Goal: Task Accomplishment & Management: Use online tool/utility

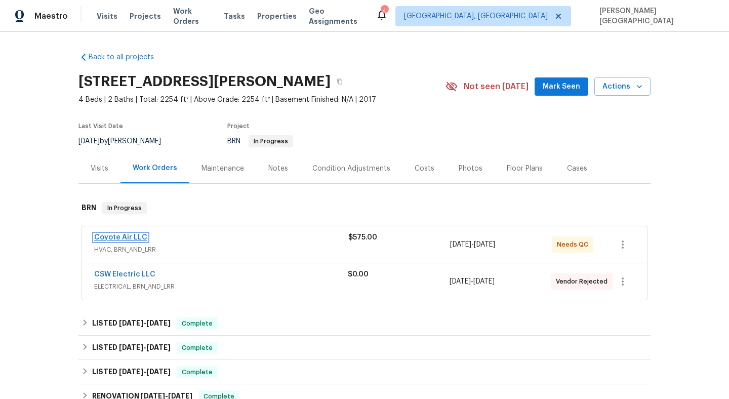
click at [135, 238] on link "Coyote Air LLC" at bounding box center [120, 237] width 53 height 7
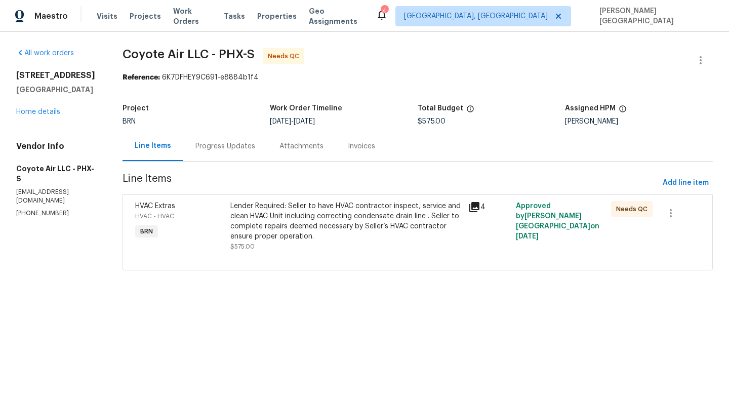
click at [243, 149] on div "Progress Updates" at bounding box center [225, 146] width 60 height 10
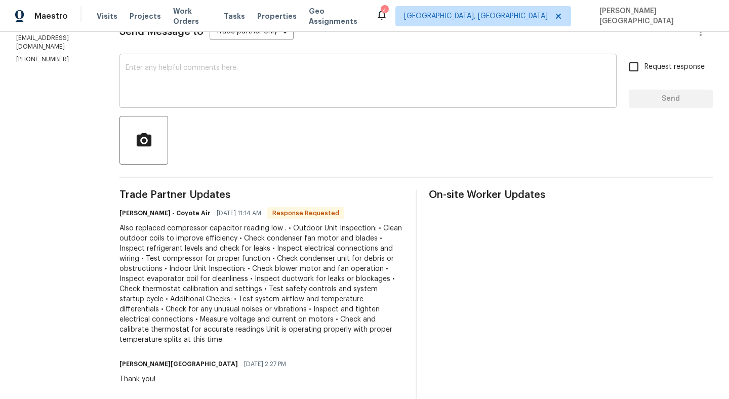
scroll to position [128, 0]
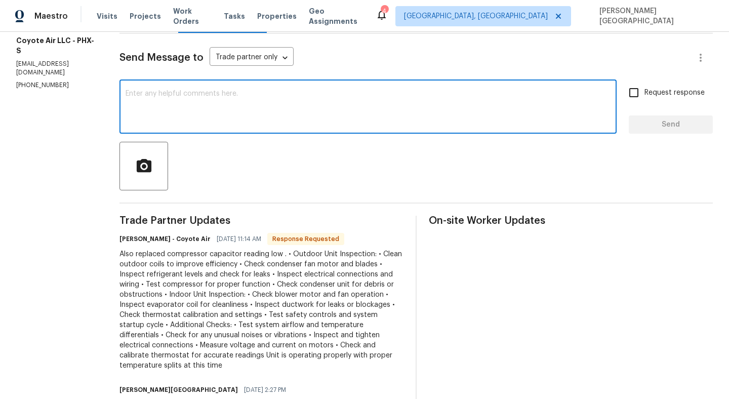
click at [191, 101] on textarea at bounding box center [368, 107] width 485 height 35
type textarea "Thank you!"
click at [641, 102] on input "Request response" at bounding box center [633, 92] width 21 height 21
checkbox input "true"
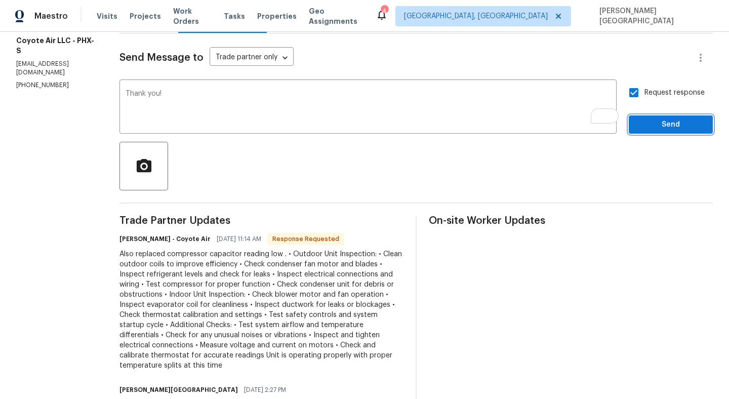
click at [649, 133] on button "Send" at bounding box center [671, 124] width 84 height 19
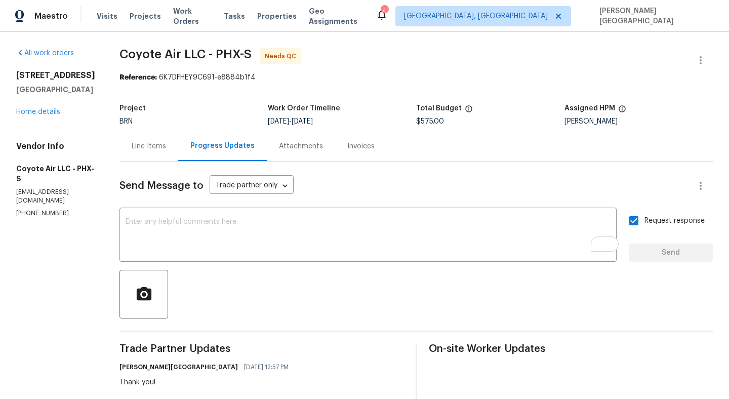
click at [132, 141] on div "Line Items" at bounding box center [149, 146] width 34 height 10
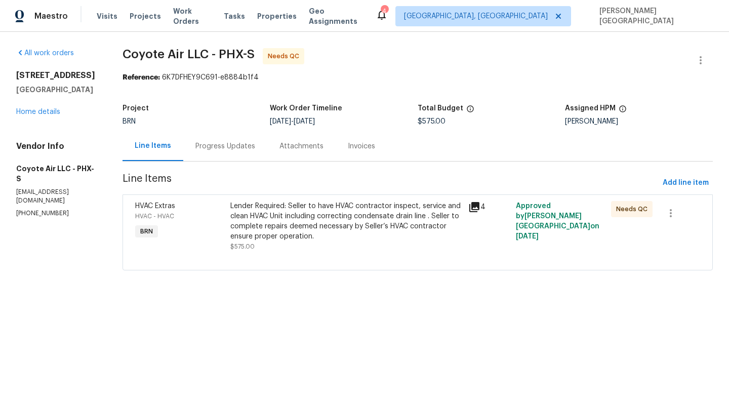
click at [231, 154] on div "Progress Updates" at bounding box center [225, 146] width 84 height 30
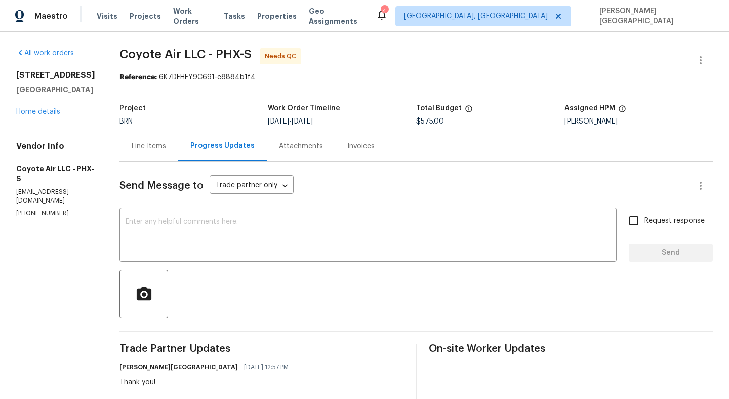
click at [143, 141] on div "Line Items" at bounding box center [149, 146] width 34 height 10
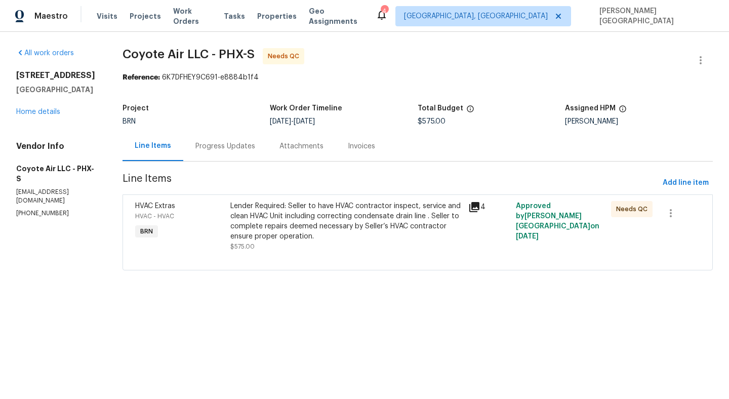
click at [322, 230] on div "Lender Required: Seller to have HVAC contractor inspect, service and clean HVAC…" at bounding box center [346, 221] width 232 height 41
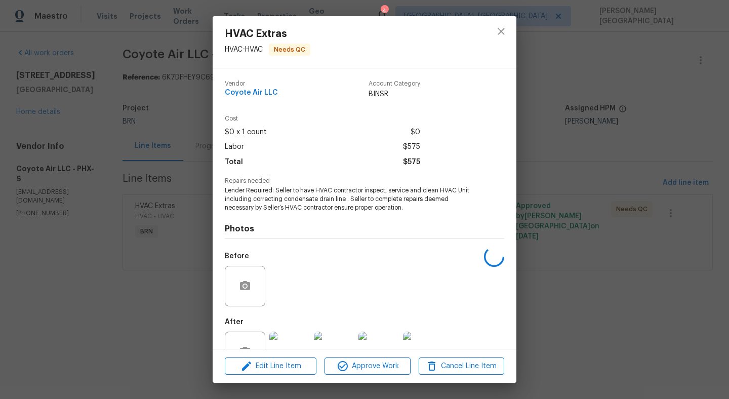
scroll to position [34, 0]
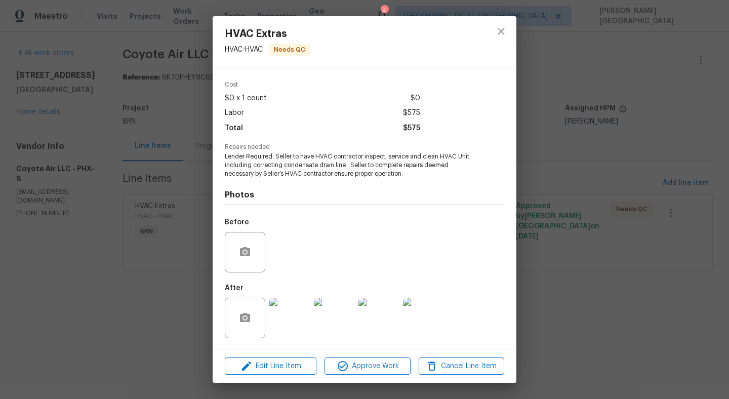
click at [288, 317] on img at bounding box center [289, 318] width 41 height 41
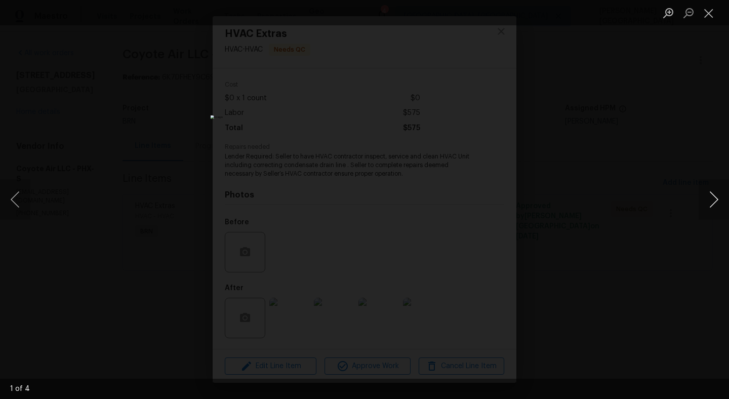
click at [710, 195] on button "Next image" at bounding box center [714, 199] width 30 height 41
click at [690, 116] on div "Lightbox" at bounding box center [364, 199] width 729 height 399
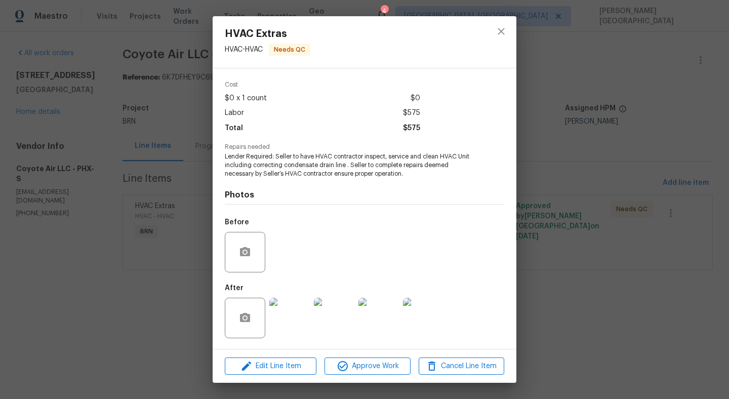
click at [597, 74] on div "HVAC Extras HVAC - HVAC Needs QC Vendor Coyote Air LLC Account Category BINSR C…" at bounding box center [364, 199] width 729 height 399
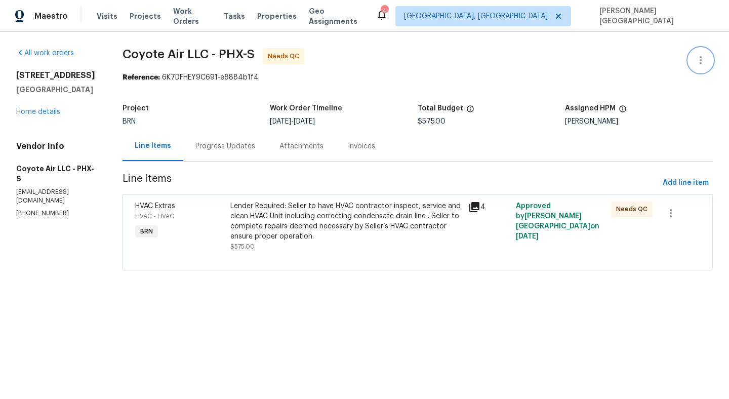
click at [695, 68] on button "button" at bounding box center [701, 60] width 24 height 24
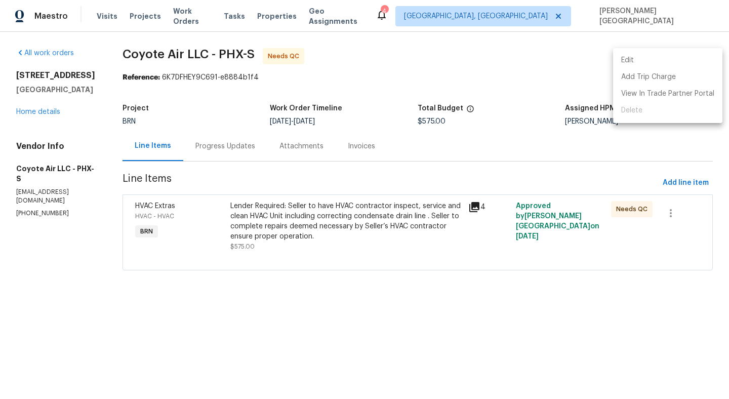
click at [652, 58] on li "Edit" at bounding box center [667, 60] width 109 height 17
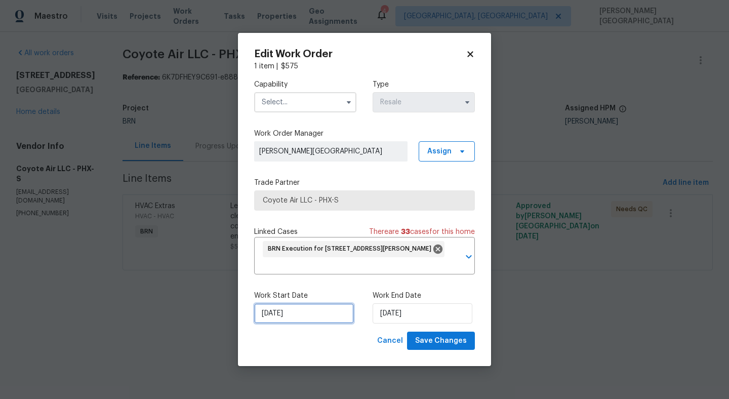
click at [310, 313] on input "[DATE]" at bounding box center [304, 313] width 100 height 20
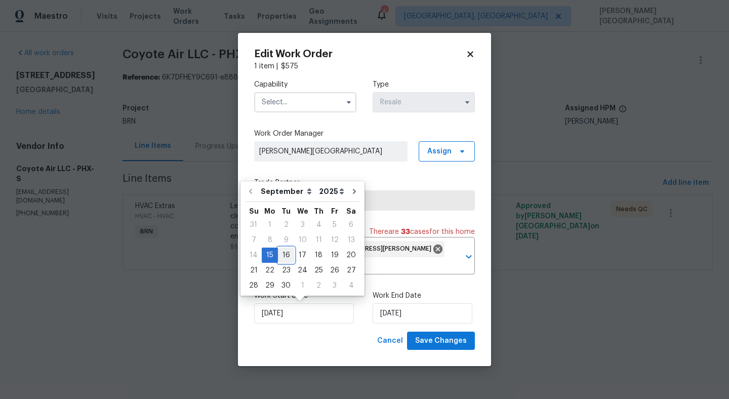
click at [287, 252] on div "16" at bounding box center [286, 255] width 16 height 14
type input "[DATE]"
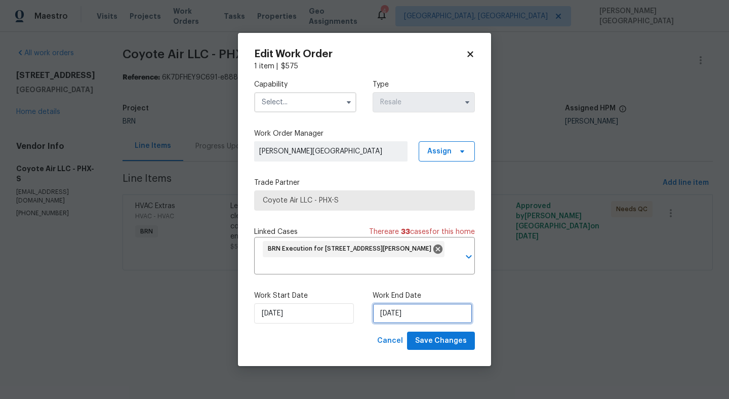
click at [399, 313] on input "[DATE]" at bounding box center [423, 313] width 100 height 20
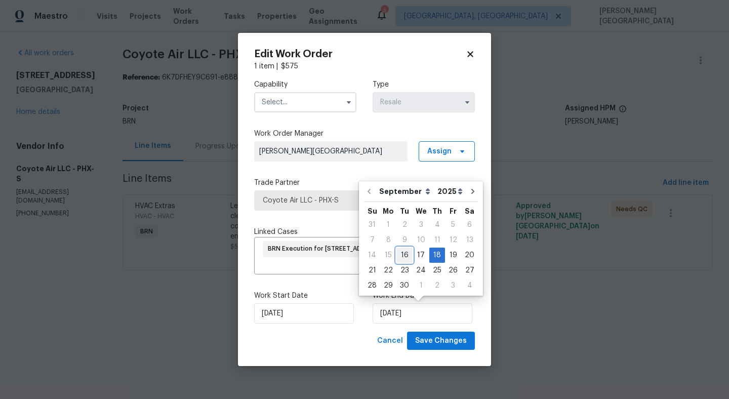
click at [403, 255] on div "16" at bounding box center [404, 255] width 16 height 14
type input "[DATE]"
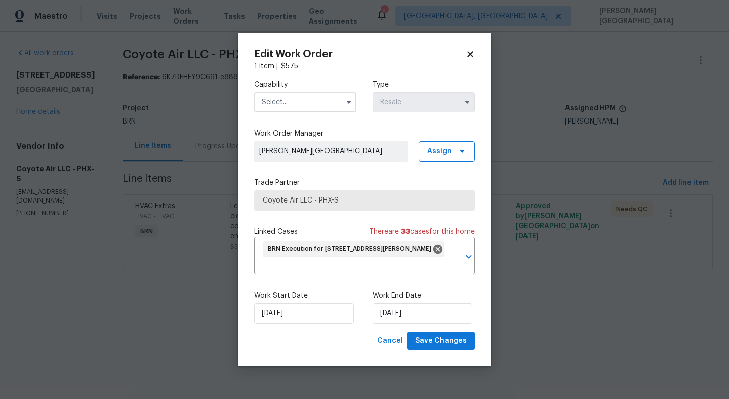
click at [222, 196] on body "Maestro Visits Projects Work Orders Tasks Properties Geo Assignments 4 [GEOGRAP…" at bounding box center [364, 149] width 729 height 299
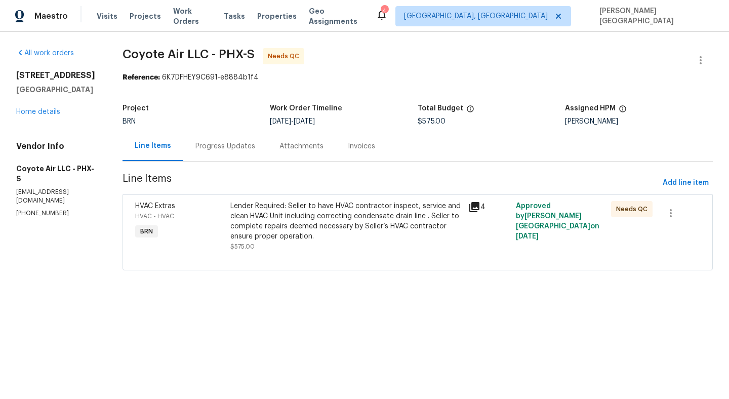
click at [311, 222] on div "Lender Required: Seller to have HVAC contractor inspect, service and clean HVAC…" at bounding box center [346, 221] width 232 height 41
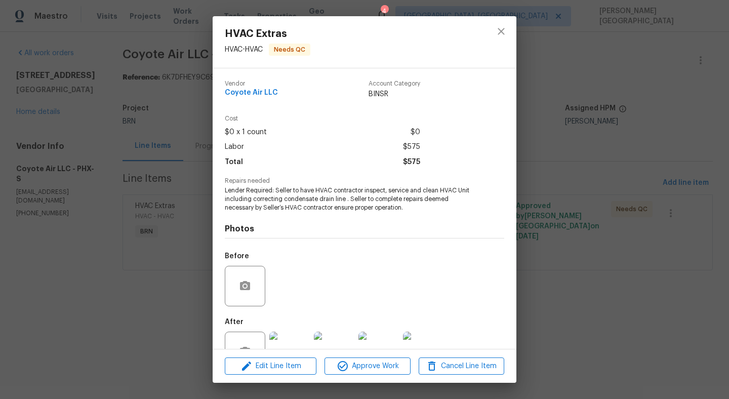
click at [658, 97] on div "HVAC Extras HVAC - HVAC Needs QC Vendor Coyote Air LLC Account Category BINSR C…" at bounding box center [364, 199] width 729 height 399
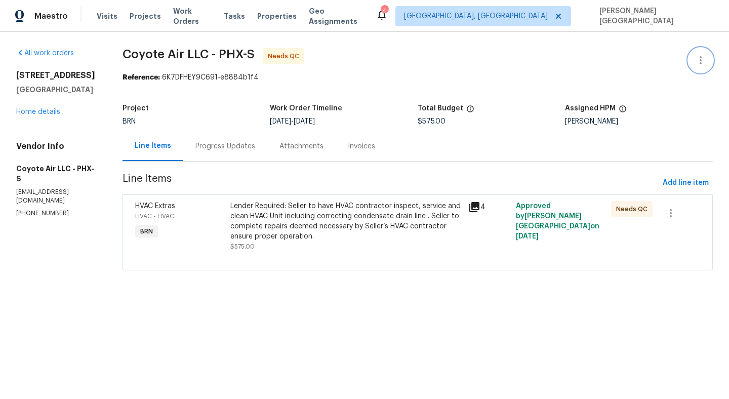
click at [703, 64] on icon "button" at bounding box center [701, 60] width 12 height 12
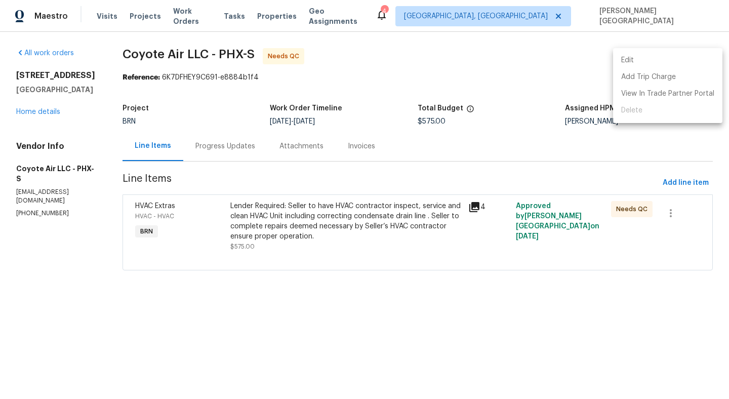
click at [652, 67] on li "Edit" at bounding box center [667, 60] width 109 height 17
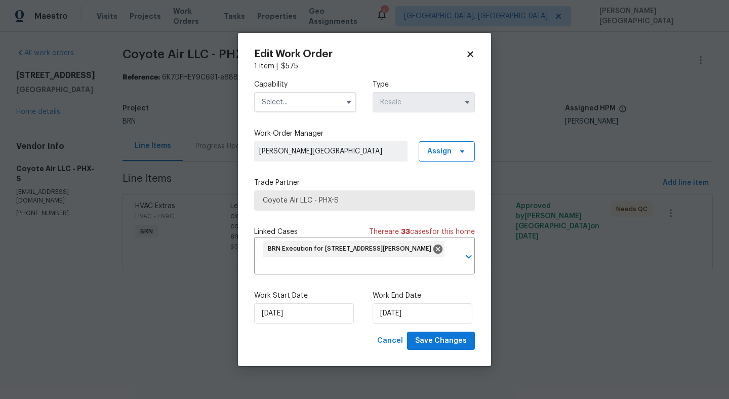
click at [296, 103] on input "text" at bounding box center [305, 102] width 102 height 20
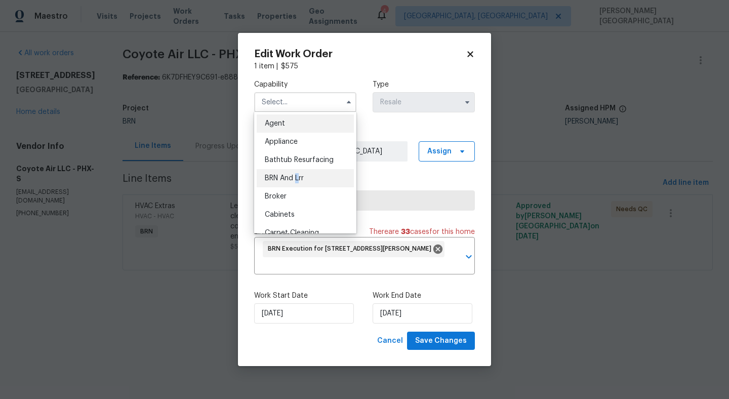
click at [298, 178] on span "BRN And Lrr" at bounding box center [284, 178] width 39 height 7
type input "BRN And Lrr"
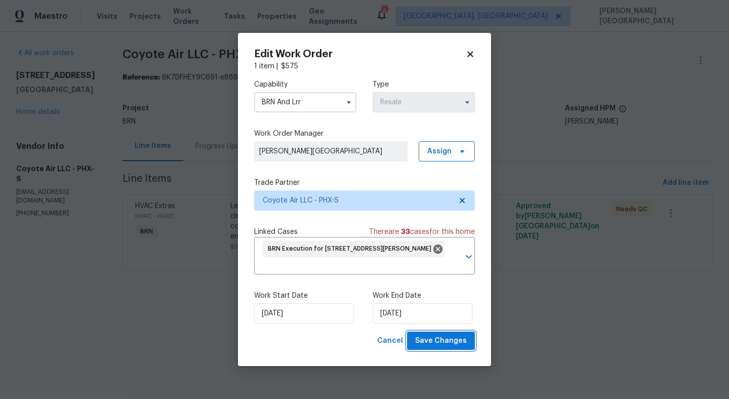
click at [423, 345] on span "Save Changes" at bounding box center [441, 341] width 52 height 13
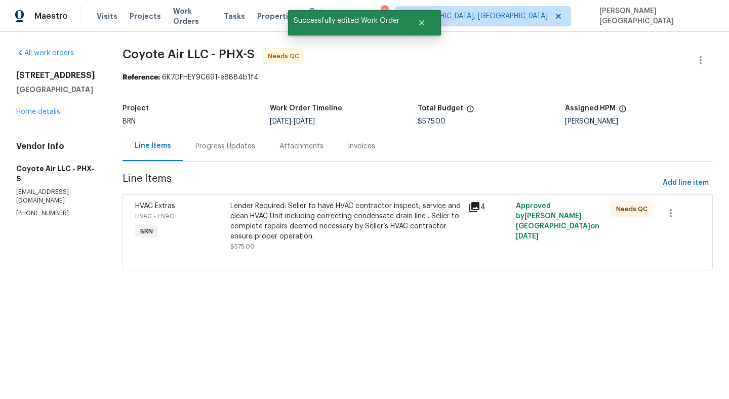
click at [277, 223] on div "Lender Required: Seller to have HVAC contractor inspect, service and clean HVAC…" at bounding box center [346, 221] width 232 height 41
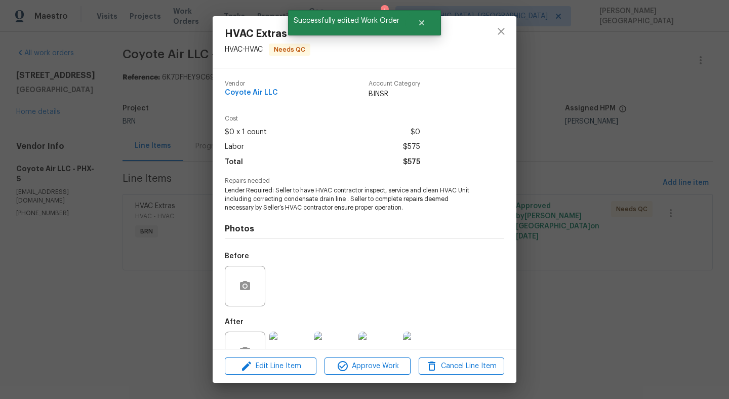
click at [366, 356] on div "Edit Line Item Approve Work Cancel Line Item" at bounding box center [365, 366] width 304 height 34
click at [372, 377] on div "Edit Line Item Approve Work Cancel Line Item" at bounding box center [365, 366] width 304 height 34
click at [377, 365] on span "Approve Work" at bounding box center [367, 366] width 79 height 13
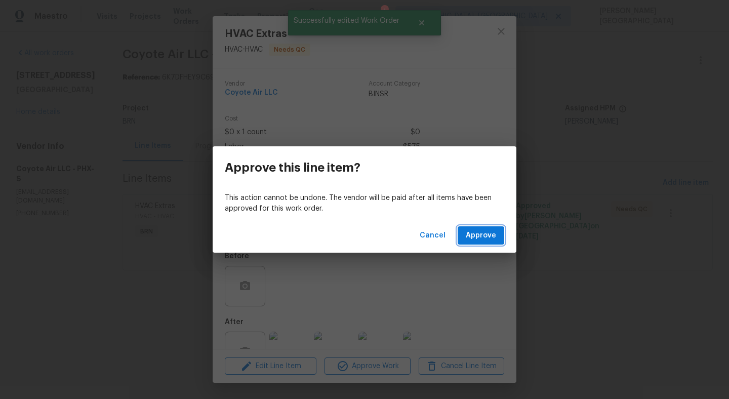
click at [474, 238] on span "Approve" at bounding box center [481, 235] width 30 height 13
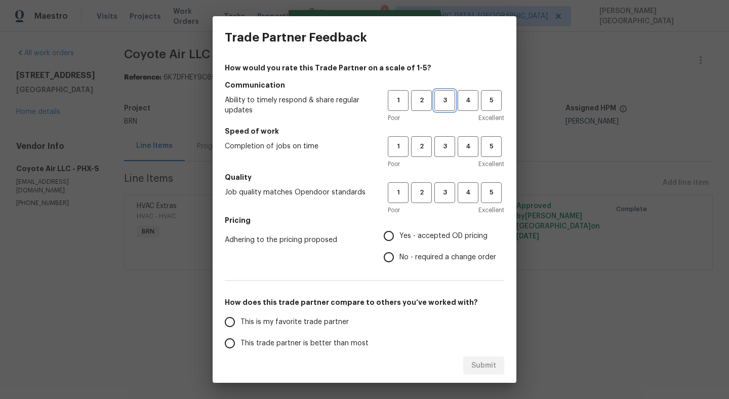
click at [447, 106] on span "3" at bounding box center [444, 101] width 19 height 12
click at [447, 145] on span "3" at bounding box center [444, 147] width 19 height 12
click at [447, 195] on span "3" at bounding box center [444, 193] width 19 height 12
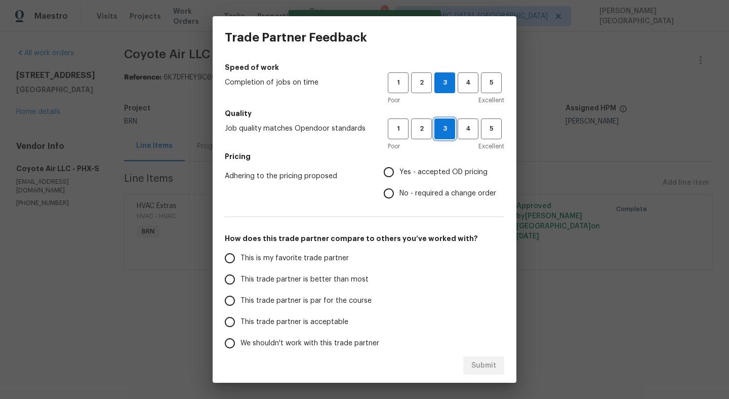
scroll to position [115, 0]
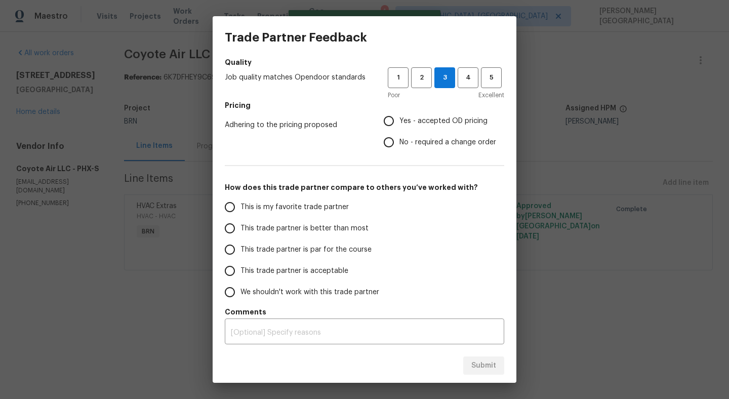
click at [406, 141] on span "No - required a change order" at bounding box center [447, 142] width 97 height 11
click at [399, 141] on input "No - required a change order" at bounding box center [388, 142] width 21 height 21
radio input "true"
click at [397, 119] on input "Yes - accepted OD pricing" at bounding box center [388, 120] width 21 height 21
radio input "true"
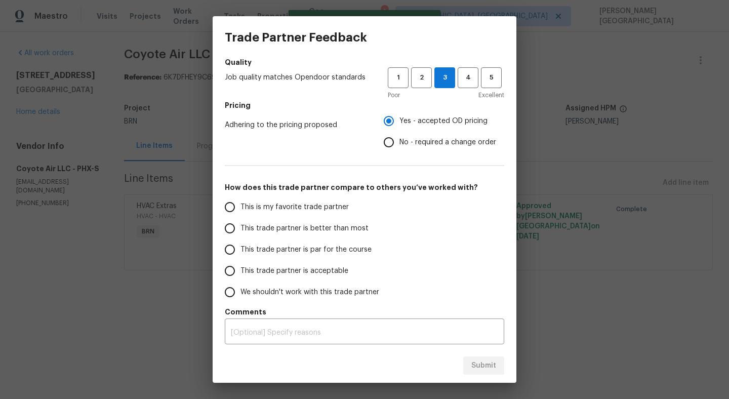
click at [292, 228] on span "This trade partner is better than most" at bounding box center [304, 228] width 128 height 11
click at [240, 228] on input "This trade partner is better than most" at bounding box center [229, 228] width 21 height 21
click at [476, 368] on span "Submit" at bounding box center [483, 365] width 25 height 13
radio input "true"
